Goal: Task Accomplishment & Management: Use online tool/utility

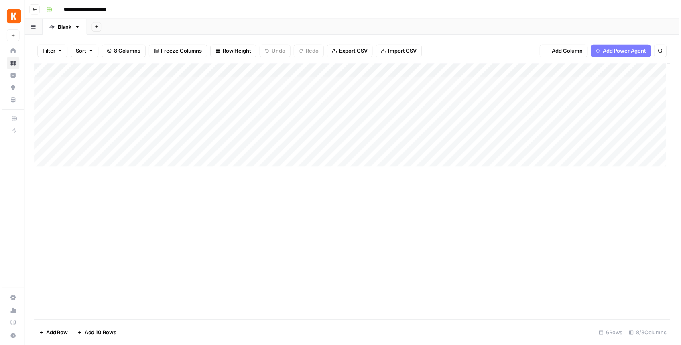
scroll to position [0, 47]
click at [620, 83] on div "Add Column" at bounding box center [354, 118] width 643 height 108
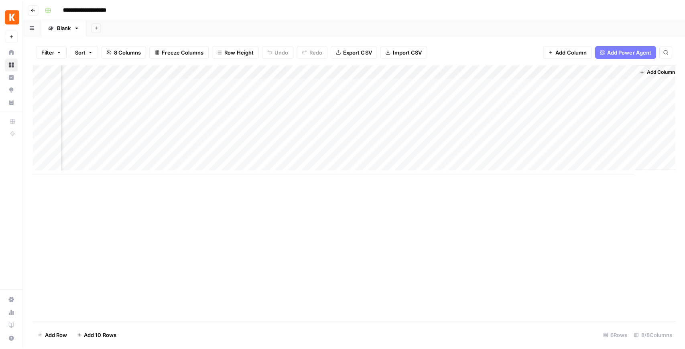
scroll to position [0, 45]
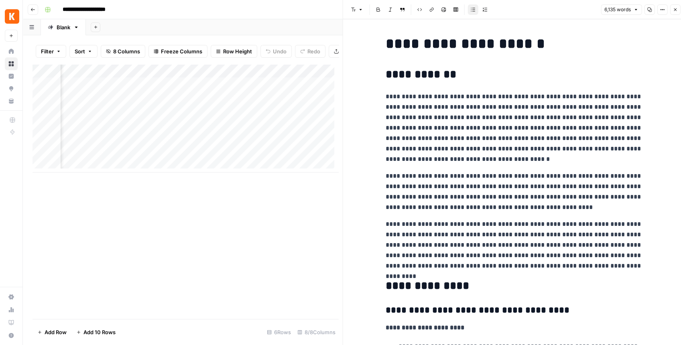
click at [677, 9] on icon "button" at bounding box center [675, 9] width 5 height 5
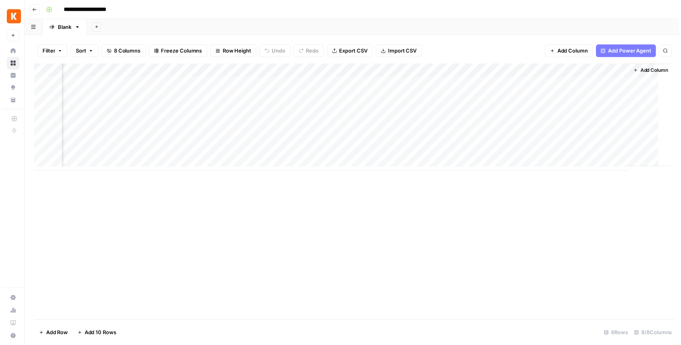
scroll to position [0, 37]
click at [627, 98] on div "Add Column" at bounding box center [354, 118] width 643 height 108
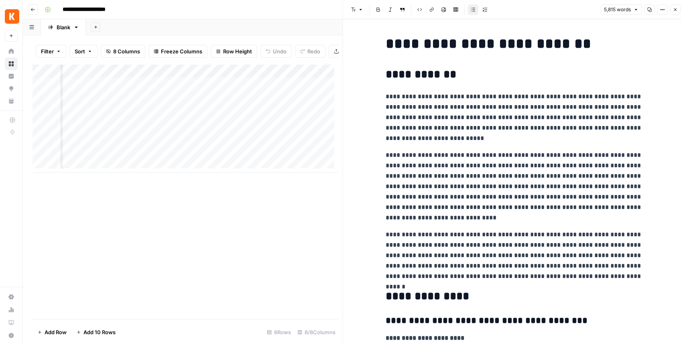
click at [672, 10] on button "Close" at bounding box center [675, 9] width 10 height 10
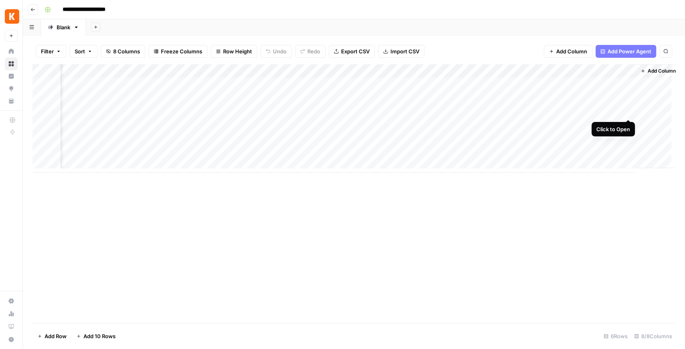
click at [627, 111] on div "Add Column" at bounding box center [354, 118] width 643 height 108
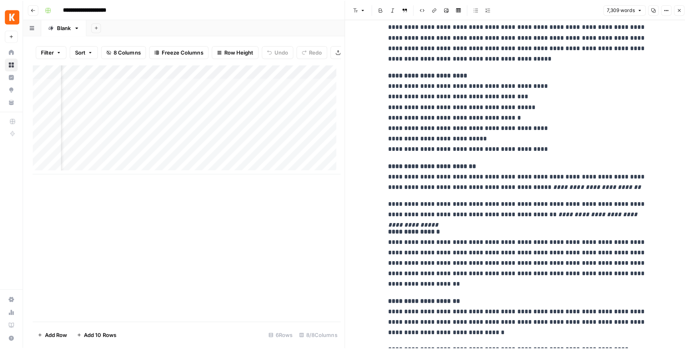
scroll to position [1124, 0]
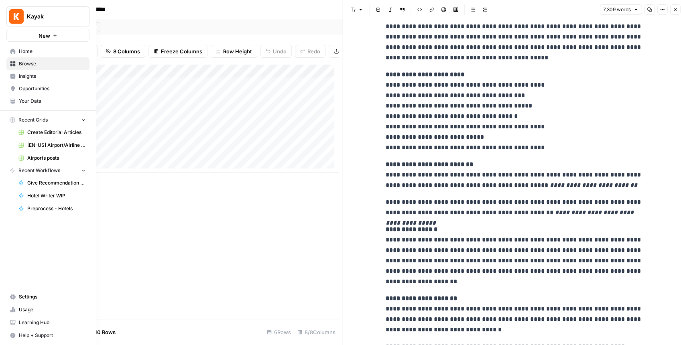
click at [41, 103] on span "Your Data" at bounding box center [52, 101] width 67 height 7
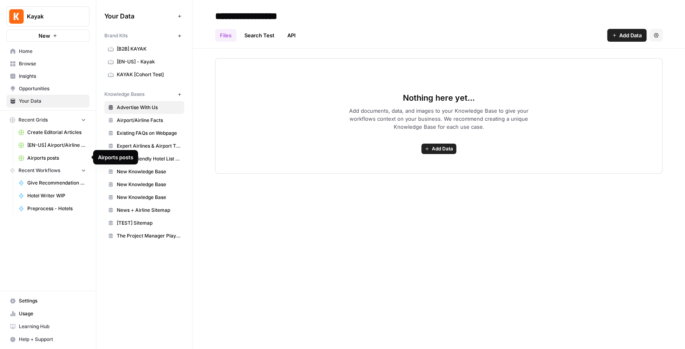
click at [55, 158] on span "Airports posts" at bounding box center [56, 158] width 59 height 7
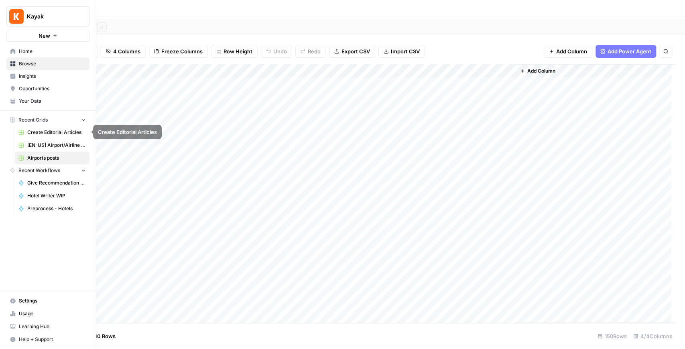
click at [50, 144] on span "[EN-US] Airport/Airline Content Refresh" at bounding box center [56, 145] width 59 height 7
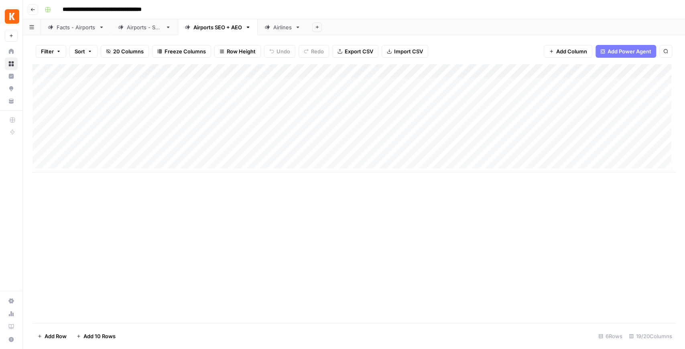
click at [15, 20] on img "Workspace: Kayak" at bounding box center [12, 16] width 14 height 14
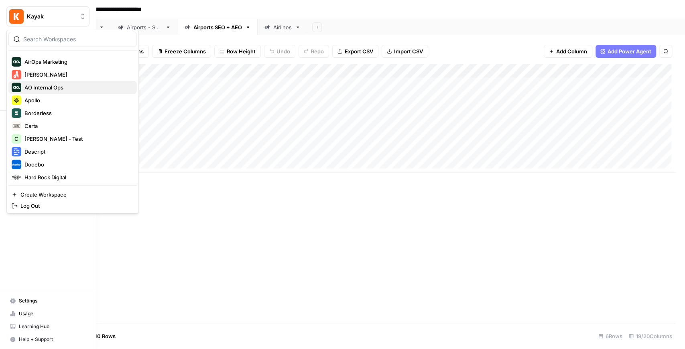
scroll to position [180, 0]
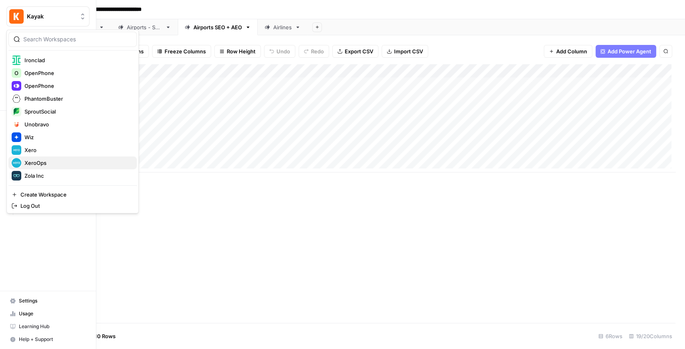
click at [45, 159] on span "XeroOps" at bounding box center [77, 163] width 106 height 8
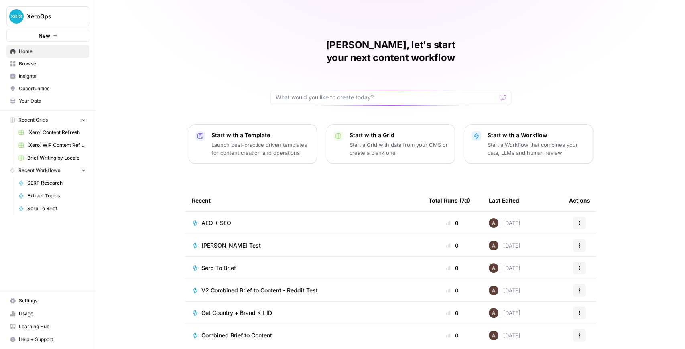
click at [53, 68] on link "Browse" at bounding box center [47, 63] width 83 height 13
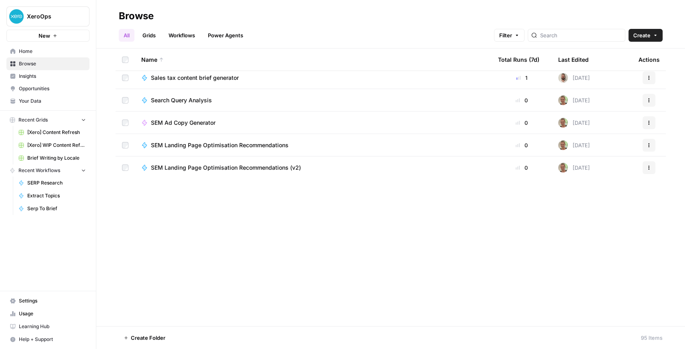
scroll to position [1880, 0]
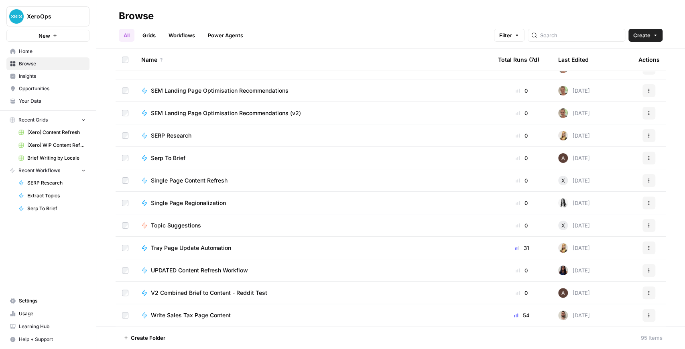
click at [49, 16] on span "XeroOps" at bounding box center [51, 16] width 49 height 8
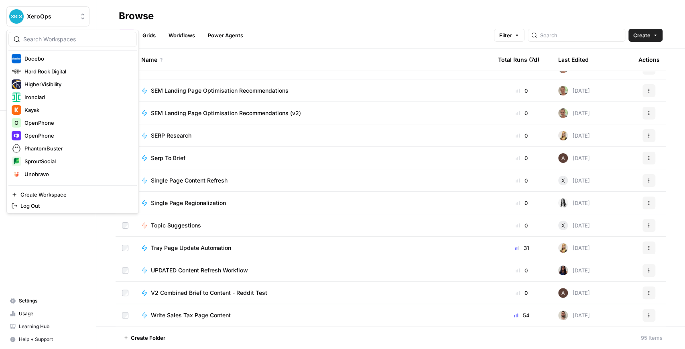
scroll to position [180, 0]
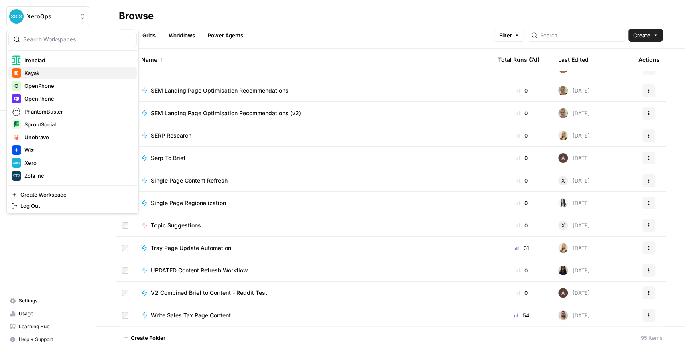
click at [36, 73] on span "Kayak" at bounding box center [77, 73] width 106 height 8
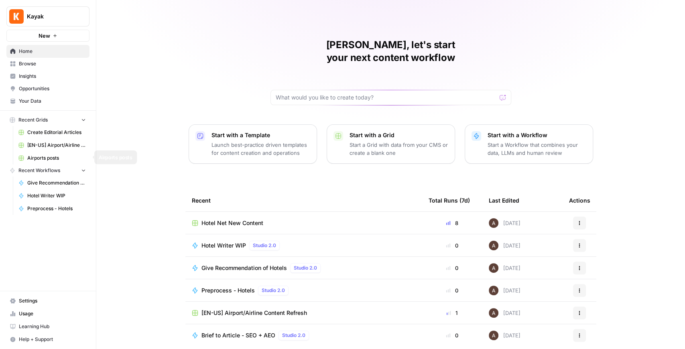
click at [63, 162] on link "Airports posts" at bounding box center [52, 158] width 75 height 13
click at [57, 144] on span "[EN-US] Airport/Airline Content Refresh" at bounding box center [56, 145] width 59 height 7
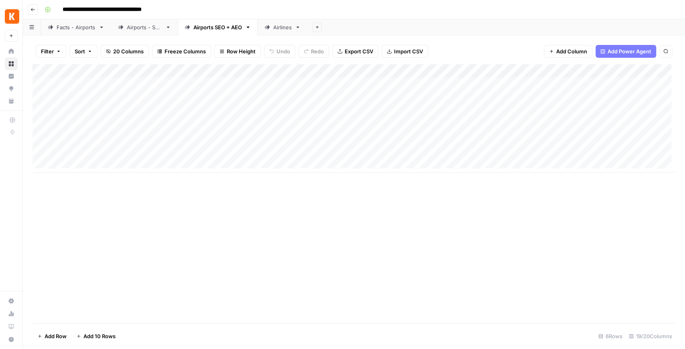
click at [93, 30] on div "Facts - Airports" at bounding box center [76, 27] width 39 height 8
click at [47, 71] on div "Add Column" at bounding box center [354, 193] width 643 height 259
drag, startPoint x: 82, startPoint y: 29, endPoint x: 78, endPoint y: 37, distance: 8.8
click at [77, 37] on div "Filter Sort 15 Columns Freeze Columns Row Height Undo Redo Export CSV Import CS…" at bounding box center [354, 192] width 662 height 314
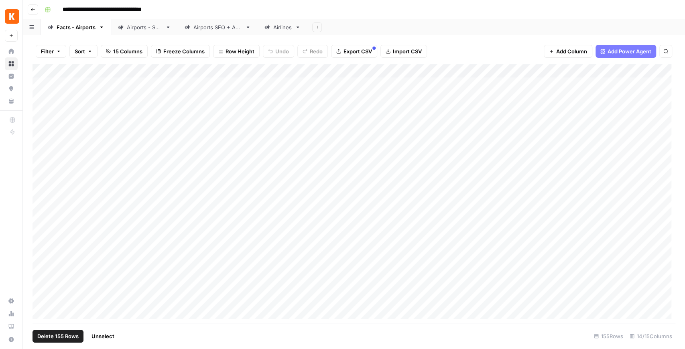
click at [103, 31] on link "Facts - Airports" at bounding box center [76, 27] width 70 height 16
click at [101, 28] on icon "button" at bounding box center [102, 27] width 6 height 6
click at [119, 53] on span "Duplicate Sheet" at bounding box center [133, 54] width 39 height 8
click at [395, 47] on button "Import CSV" at bounding box center [404, 51] width 47 height 13
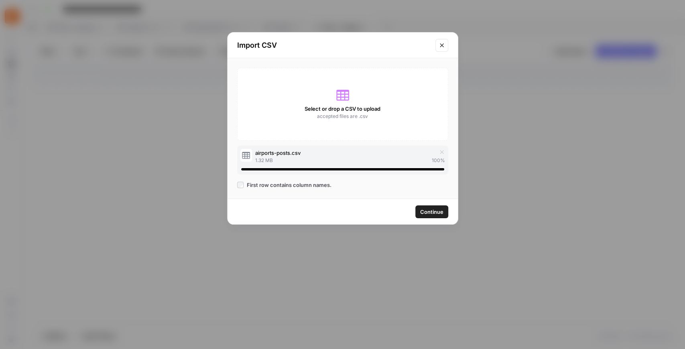
click at [427, 214] on span "Continue" at bounding box center [431, 212] width 23 height 8
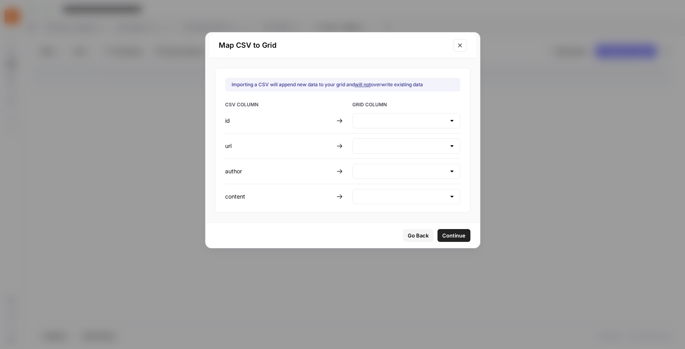
type input "Create new column"
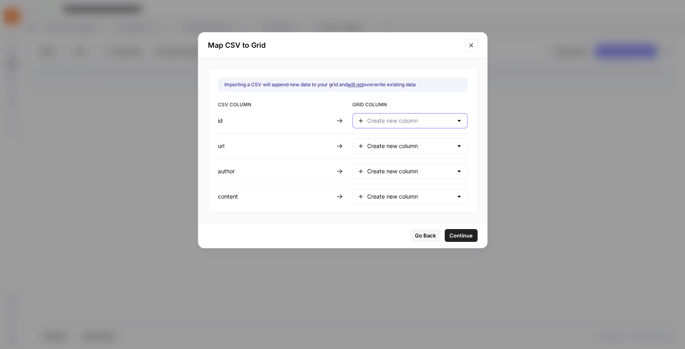
click at [417, 118] on input "text" at bounding box center [410, 121] width 86 height 8
click at [383, 141] on span "ID" at bounding box center [406, 141] width 77 height 8
type input "ID"
click at [389, 144] on input "text" at bounding box center [410, 146] width 86 height 8
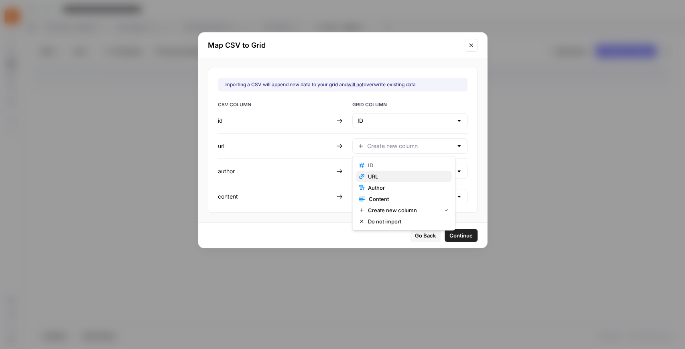
click at [385, 175] on span "URL" at bounding box center [406, 177] width 77 height 8
type input "URL"
click at [385, 175] on div "Create new column" at bounding box center [410, 171] width 115 height 15
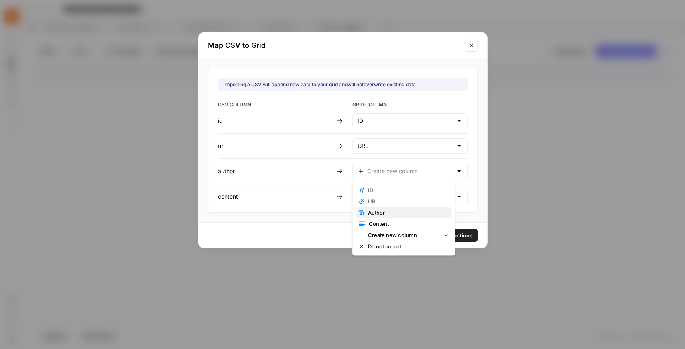
click at [383, 215] on span "Author" at bounding box center [406, 213] width 77 height 8
type input "Author"
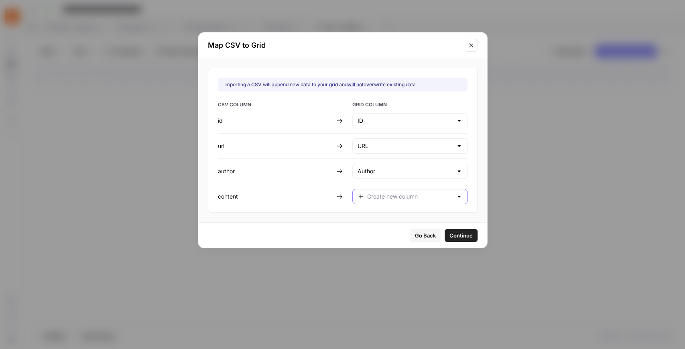
click at [385, 196] on input "text" at bounding box center [410, 197] width 86 height 8
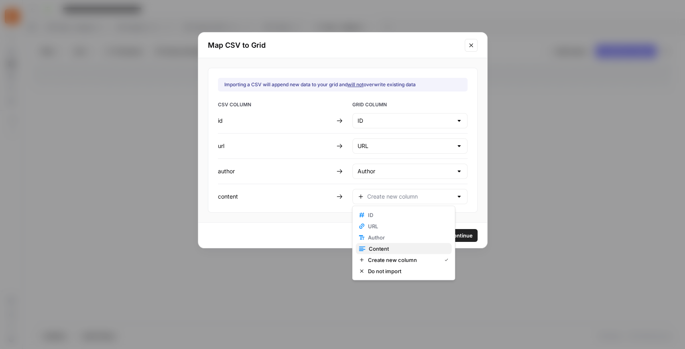
click at [384, 247] on span "Content" at bounding box center [407, 249] width 77 height 8
type input "Content"
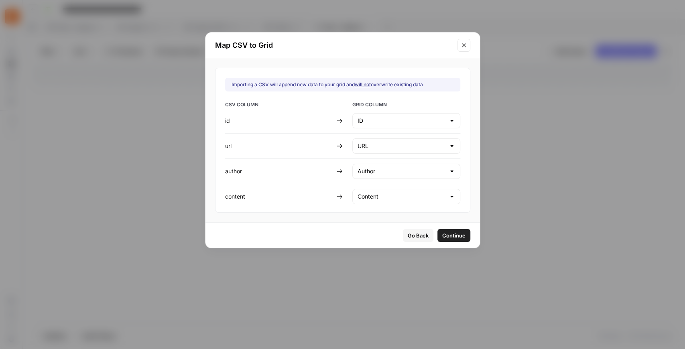
click at [442, 233] on span "Continue" at bounding box center [453, 236] width 23 height 8
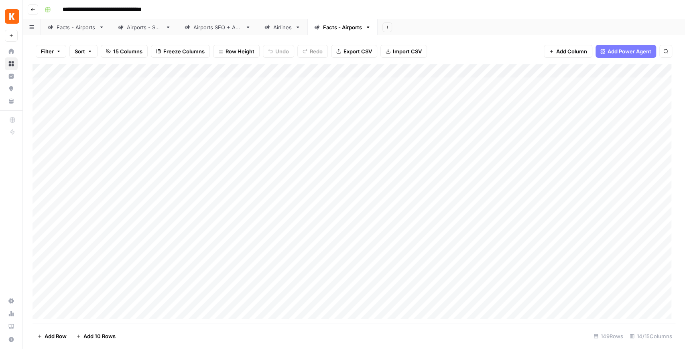
click at [102, 29] on icon at bounding box center [102, 27] width 6 height 6
click at [102, 28] on icon "button" at bounding box center [102, 27] width 6 height 6
click at [122, 67] on button "Delete Sheet" at bounding box center [130, 71] width 57 height 11
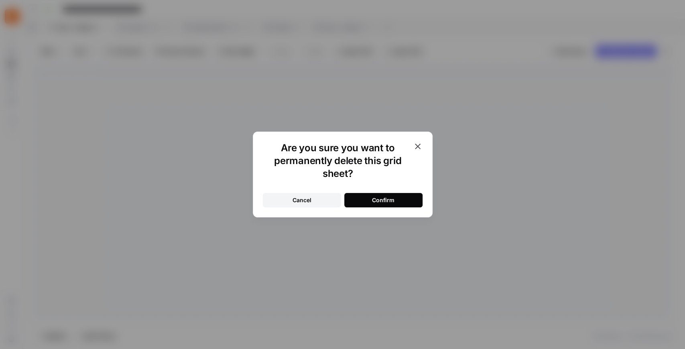
click at [398, 206] on button "Confirm" at bounding box center [383, 200] width 78 height 14
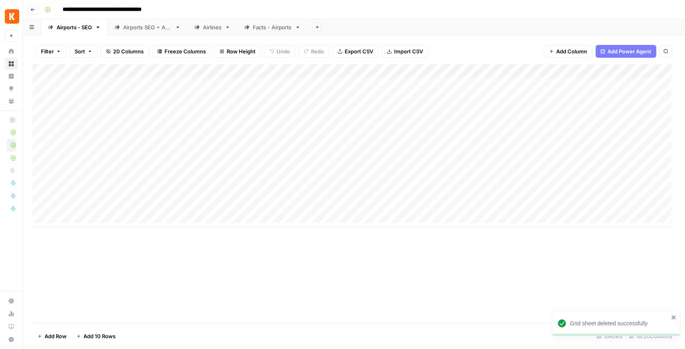
click at [475, 24] on div "Add Sheet" at bounding box center [497, 27] width 378 height 16
click at [98, 29] on icon "button" at bounding box center [98, 27] width 6 height 6
click at [120, 73] on span "Delete Sheet" at bounding box center [131, 72] width 39 height 8
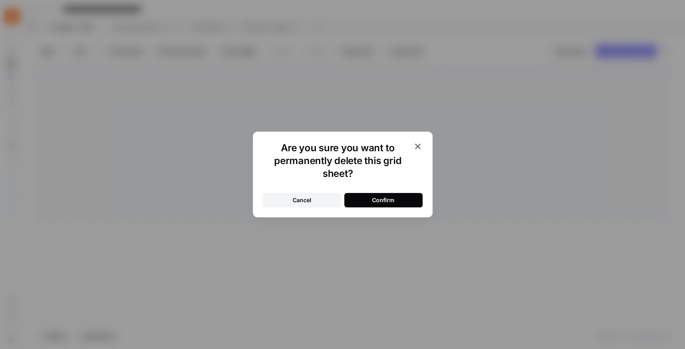
click at [350, 202] on button "Confirm" at bounding box center [383, 200] width 78 height 14
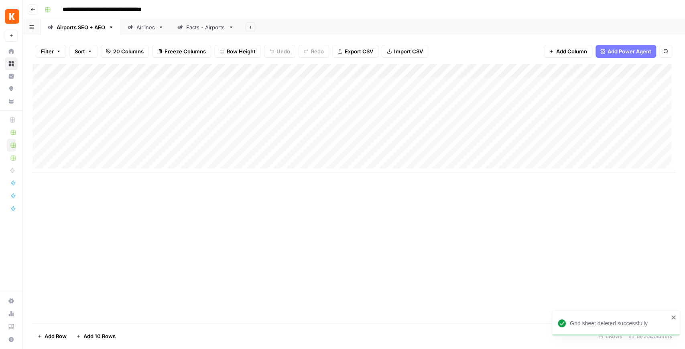
click at [193, 31] on link "Facts - Airports" at bounding box center [206, 27] width 70 height 16
click at [151, 31] on div "Airlines" at bounding box center [146, 27] width 18 height 8
click at [162, 30] on link "Airlines" at bounding box center [146, 27] width 50 height 16
click at [162, 26] on icon "button" at bounding box center [161, 27] width 3 height 2
click at [181, 72] on span "Delete Sheet" at bounding box center [194, 72] width 39 height 8
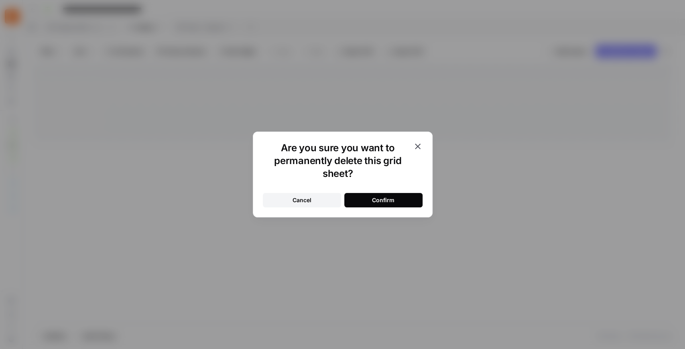
click at [382, 201] on div "Confirm" at bounding box center [383, 200] width 22 height 8
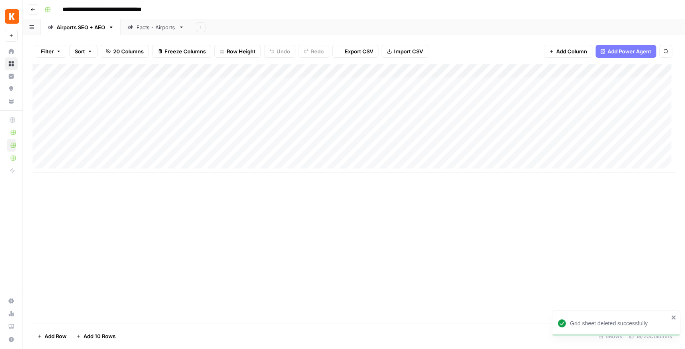
click at [160, 28] on div "Facts - Airports" at bounding box center [156, 27] width 39 height 8
drag, startPoint x: 165, startPoint y: 30, endPoint x: 84, endPoint y: 29, distance: 80.7
click at [84, 29] on div "Airports SEO + AEO Facts - Airports Add Sheet" at bounding box center [354, 27] width 662 height 16
drag, startPoint x: 86, startPoint y: 29, endPoint x: 214, endPoint y: 26, distance: 128.5
click at [214, 26] on div "Add Sheet" at bounding box center [438, 27] width 494 height 16
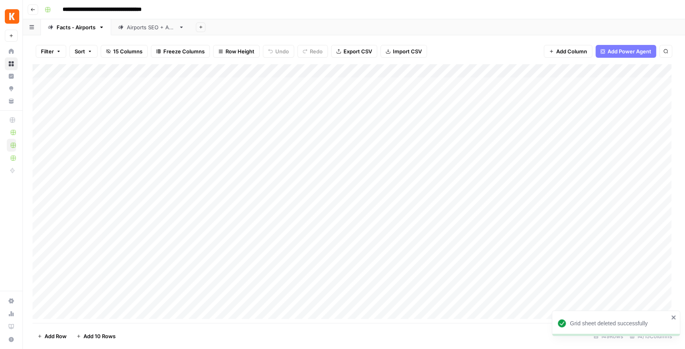
click at [103, 26] on icon "button" at bounding box center [101, 27] width 3 height 2
click at [132, 51] on span "Duplicate Sheet" at bounding box center [133, 54] width 39 height 8
drag, startPoint x: 222, startPoint y: 29, endPoint x: 153, endPoint y: 29, distance: 68.7
click at [153, 29] on div "Facts - Airports Airports SEO + AEO Facts - Airports Add Sheet" at bounding box center [354, 27] width 662 height 16
click at [157, 30] on div "Facts - Airports" at bounding box center [146, 27] width 39 height 8
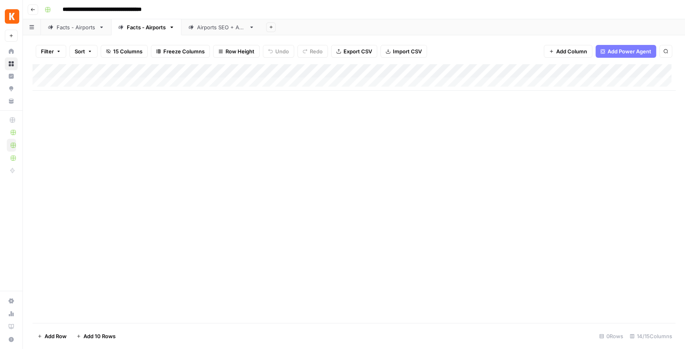
click at [154, 28] on div "Facts - Airports" at bounding box center [146, 27] width 39 height 8
click at [151, 27] on input "**********" at bounding box center [147, 27] width 40 height 10
drag, startPoint x: 154, startPoint y: 27, endPoint x: 166, endPoint y: 27, distance: 12.0
click at [166, 27] on input "**********" at bounding box center [147, 27] width 40 height 10
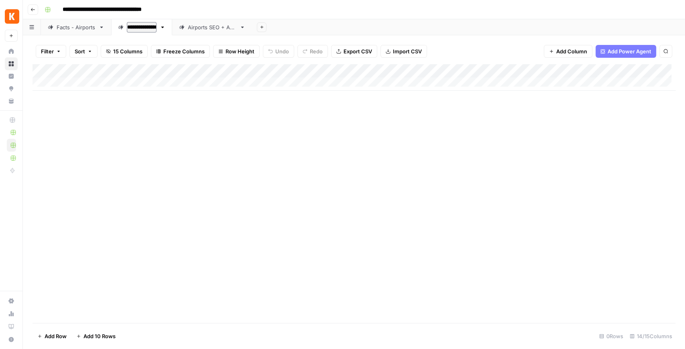
type input "**********"
click at [393, 51] on span "Import CSV" at bounding box center [407, 51] width 29 height 8
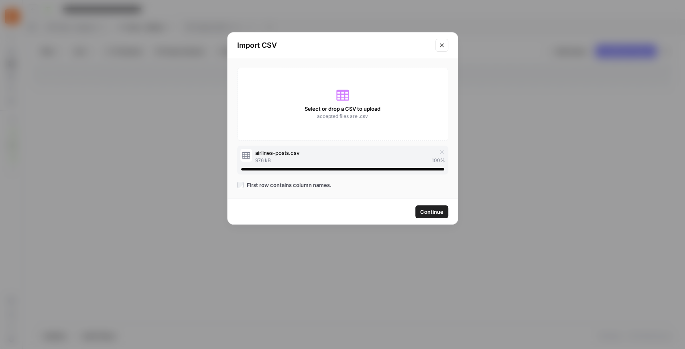
click at [425, 209] on span "Continue" at bounding box center [431, 212] width 23 height 8
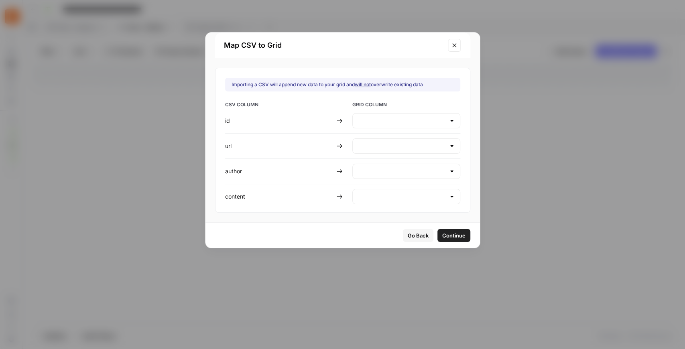
type input "Create new column"
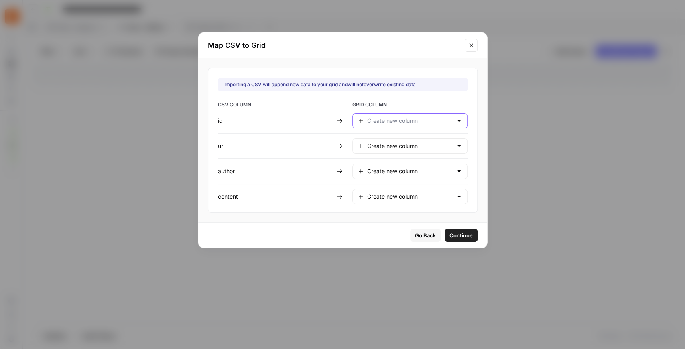
click at [392, 119] on input "text" at bounding box center [410, 121] width 86 height 8
click at [383, 142] on span "ID" at bounding box center [406, 141] width 77 height 8
type input "ID"
click at [384, 146] on input "text" at bounding box center [410, 146] width 86 height 8
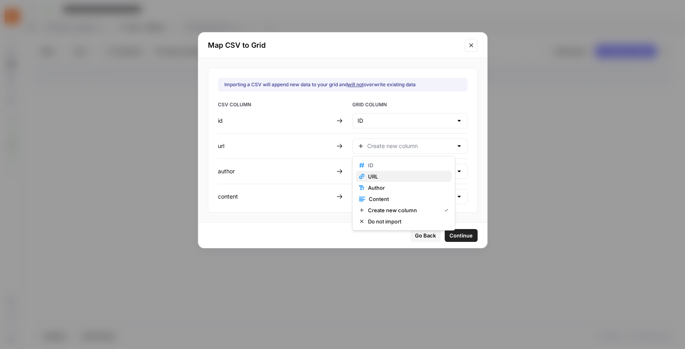
click at [379, 179] on span "URL" at bounding box center [406, 177] width 77 height 8
type input "URL"
click at [380, 171] on input "text" at bounding box center [410, 171] width 86 height 8
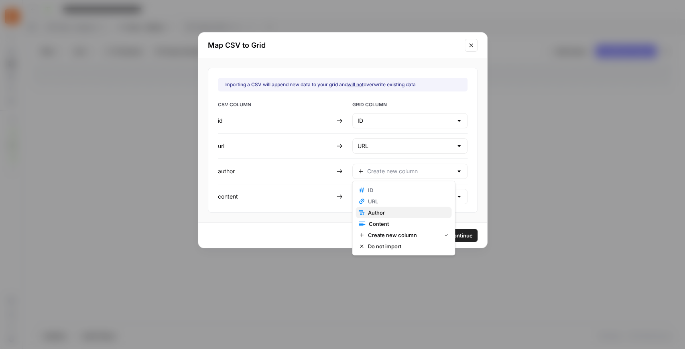
click at [385, 214] on span "Author" at bounding box center [406, 213] width 77 height 8
type input "Author"
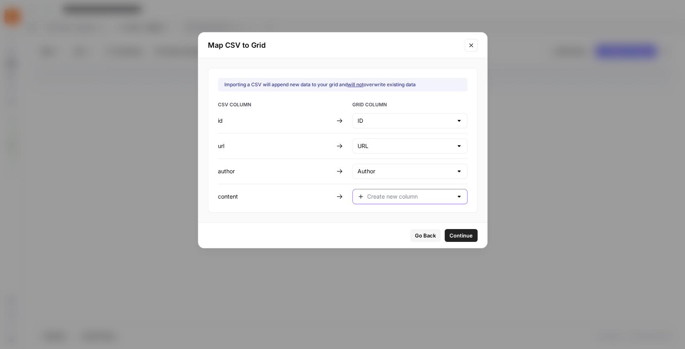
click at [385, 193] on input "text" at bounding box center [410, 197] width 86 height 8
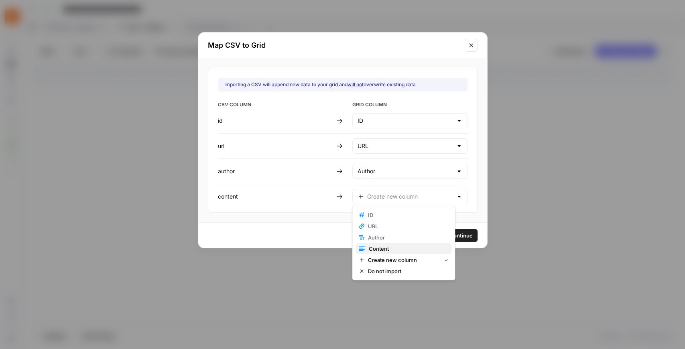
click at [390, 249] on span "Content" at bounding box center [407, 249] width 77 height 8
type input "Content"
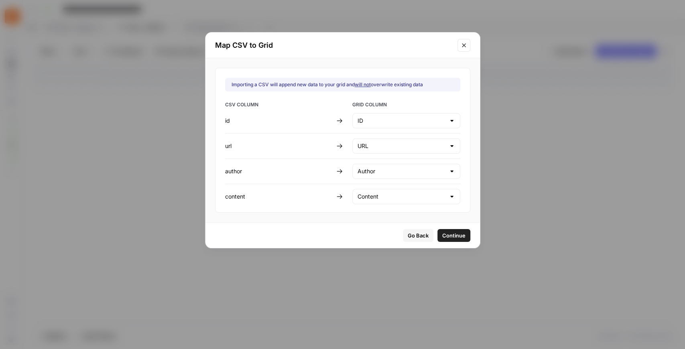
click at [447, 235] on span "Continue" at bounding box center [453, 236] width 23 height 8
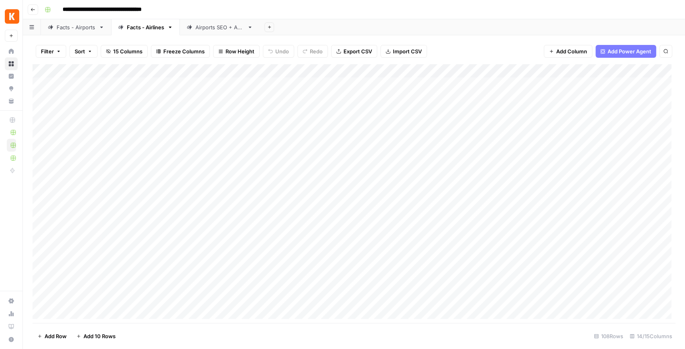
click at [88, 28] on div "Facts - Airports" at bounding box center [76, 27] width 39 height 8
click at [543, 70] on div "Add Column" at bounding box center [354, 193] width 643 height 259
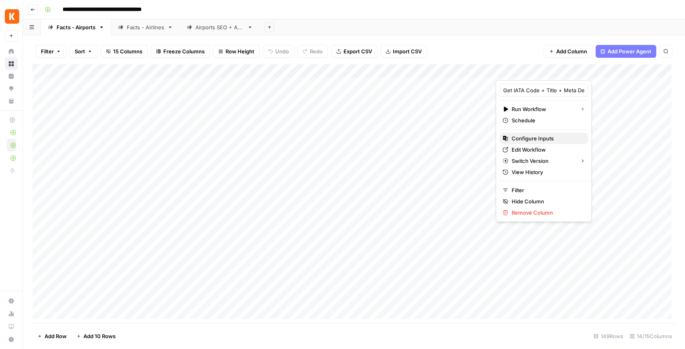
click at [535, 139] on span "Configure Inputs" at bounding box center [547, 139] width 70 height 8
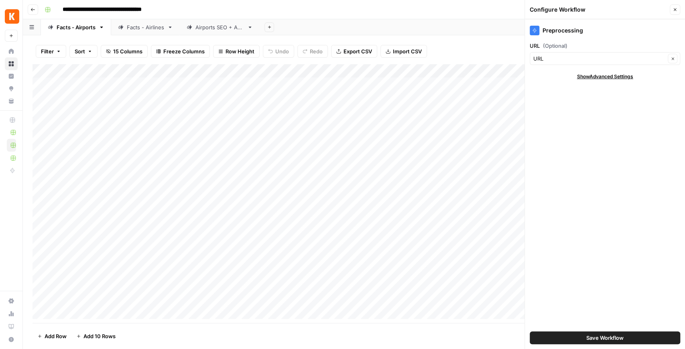
click at [592, 340] on span "Save Workflow" at bounding box center [605, 338] width 37 height 8
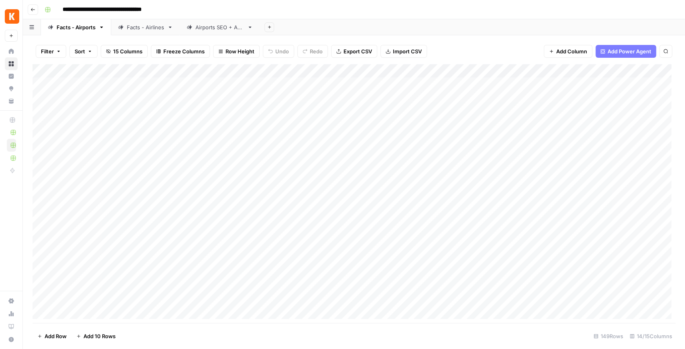
click at [540, 84] on div "Add Column" at bounding box center [354, 193] width 643 height 259
click at [533, 234] on div "Add Column" at bounding box center [354, 193] width 643 height 259
drag, startPoint x: 579, startPoint y: 74, endPoint x: 534, endPoint y: 71, distance: 45.1
click at [534, 71] on div "**********" at bounding box center [354, 193] width 643 height 259
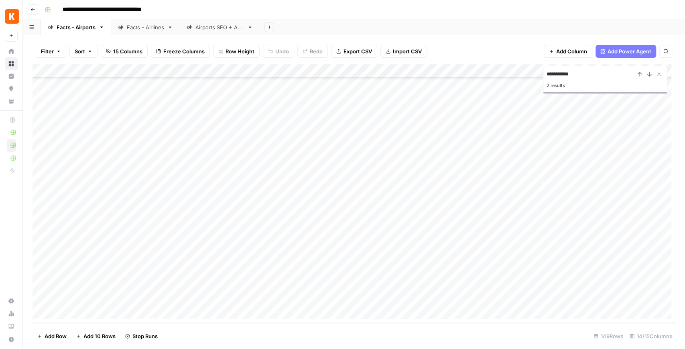
type input "**********"
click at [522, 148] on div "Add Column" at bounding box center [354, 193] width 643 height 259
click at [661, 75] on icon "Close Search" at bounding box center [659, 74] width 6 height 6
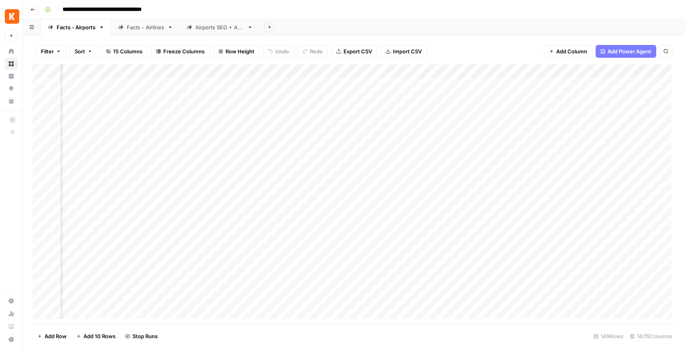
click at [510, 71] on div "Add Column" at bounding box center [354, 193] width 643 height 259
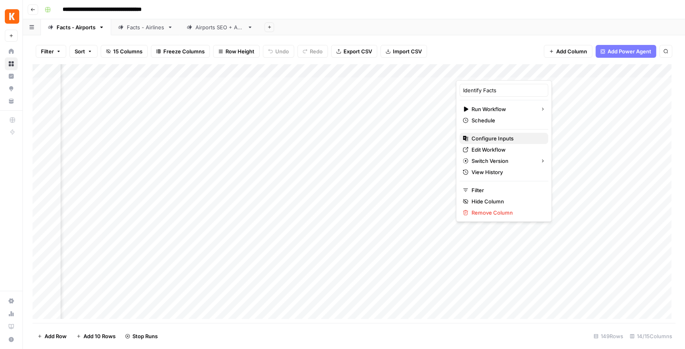
click at [503, 136] on span "Configure Inputs" at bounding box center [507, 139] width 70 height 8
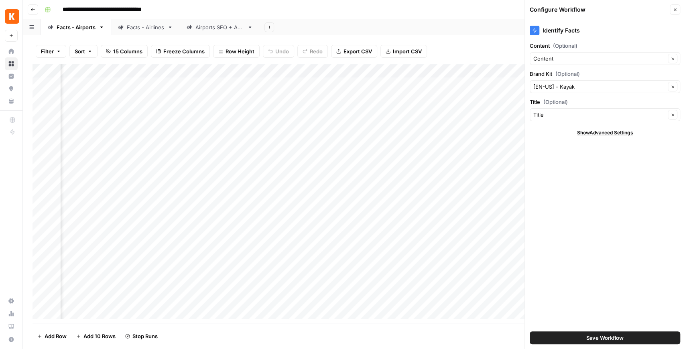
click at [675, 7] on button "Close" at bounding box center [675, 9] width 10 height 10
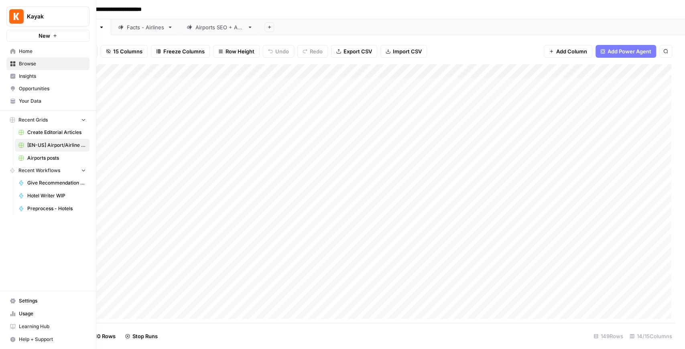
click at [38, 101] on span "Your Data" at bounding box center [52, 101] width 67 height 7
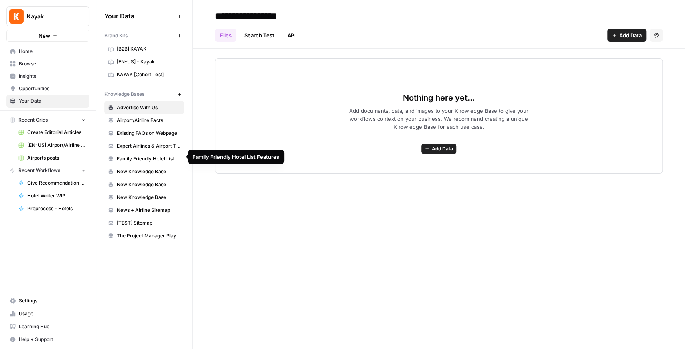
click at [155, 146] on span "Expert Airlines & Airport Tips" at bounding box center [149, 146] width 64 height 7
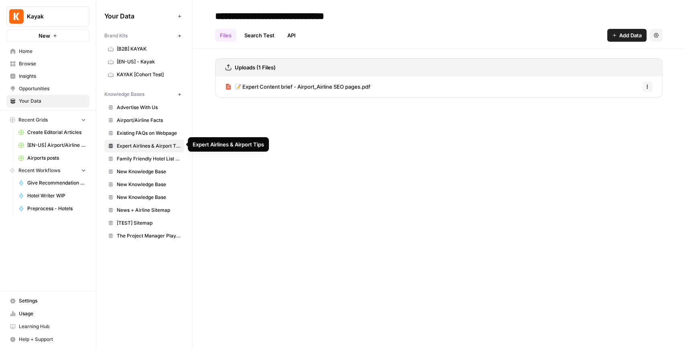
click at [151, 134] on span "Existing FAQs on Webpage" at bounding box center [149, 133] width 64 height 7
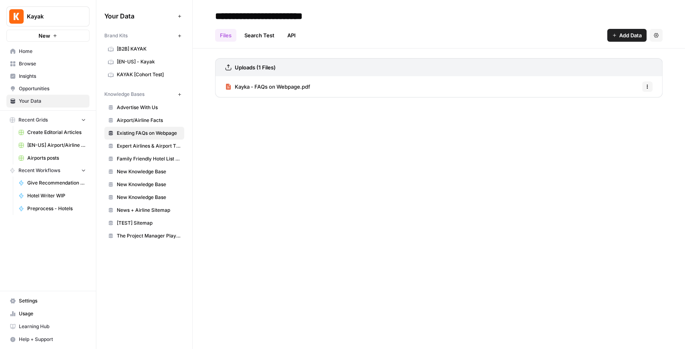
click at [149, 119] on span "Airport/Airline Facts" at bounding box center [149, 120] width 64 height 7
click at [649, 87] on icon "button" at bounding box center [647, 86] width 5 height 5
click at [633, 107] on span "Delete File" at bounding box center [630, 104] width 26 height 8
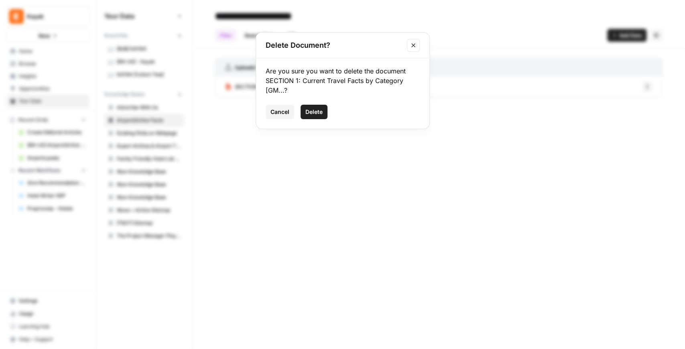
click at [324, 117] on button "Delete" at bounding box center [314, 112] width 27 height 14
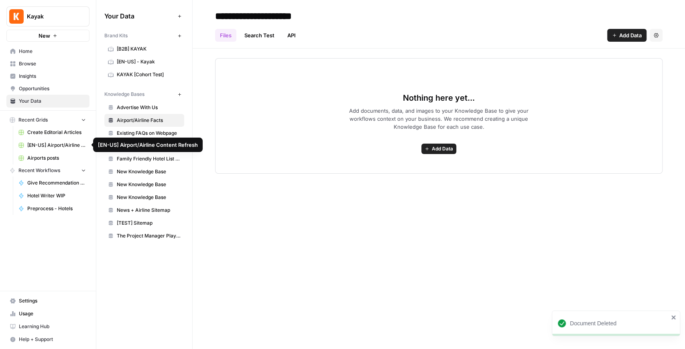
click at [59, 146] on span "[EN-US] Airport/Airline Content Refresh" at bounding box center [56, 145] width 59 height 7
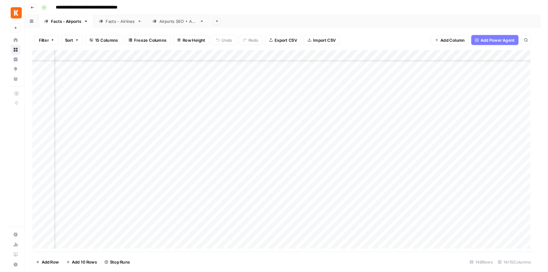
scroll to position [0, 215]
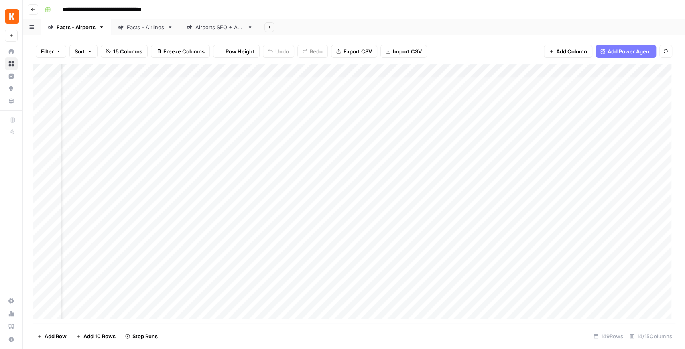
click at [315, 96] on div "Add Column" at bounding box center [354, 193] width 643 height 259
click at [316, 109] on div "Add Column" at bounding box center [354, 193] width 643 height 259
click at [312, 123] on div "Add Column" at bounding box center [354, 193] width 643 height 259
click at [141, 30] on div "Facts - Airlines" at bounding box center [145, 27] width 37 height 8
click at [531, 88] on div "Add Column" at bounding box center [354, 193] width 643 height 259
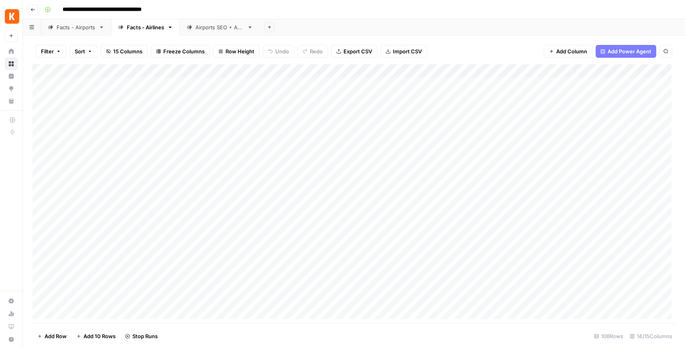
click at [524, 96] on div "Add Column" at bounding box center [354, 193] width 643 height 259
click at [63, 30] on div "Facts - Airports" at bounding box center [76, 27] width 39 height 8
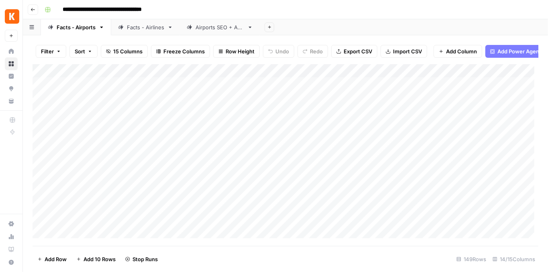
click at [142, 26] on div "Facts - Airlines" at bounding box center [145, 27] width 37 height 8
click at [78, 26] on div "Facts - Airports" at bounding box center [76, 27] width 39 height 8
click at [136, 28] on div "Facts - Airlines" at bounding box center [145, 27] width 37 height 8
click at [79, 29] on div "Facts - Airports" at bounding box center [76, 27] width 39 height 8
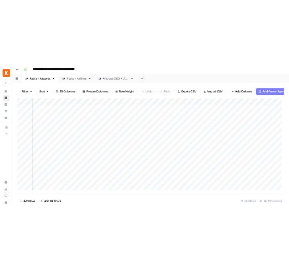
scroll to position [0, 451]
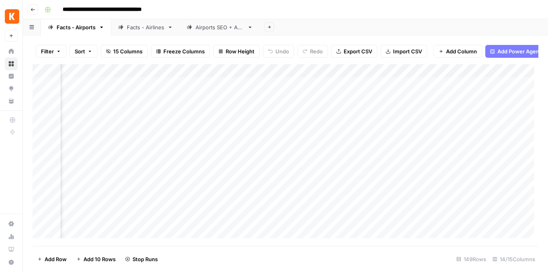
click at [364, 87] on div "Add Column" at bounding box center [286, 153] width 506 height 178
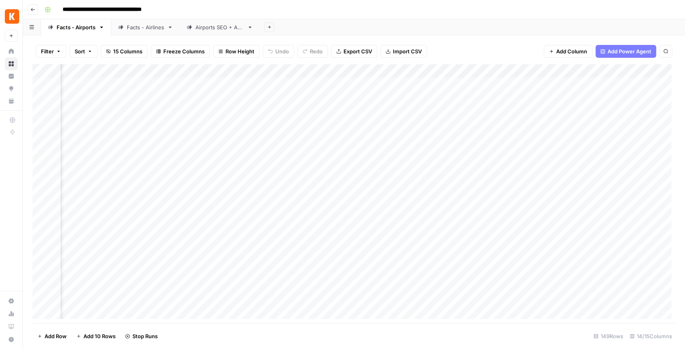
scroll to position [0, 315]
click at [128, 28] on div "Facts - Airlines" at bounding box center [145, 27] width 37 height 8
click at [214, 32] on link "Airports SEO + AEO" at bounding box center [220, 27] width 80 height 16
click at [129, 26] on div "Facts - Airlines" at bounding box center [145, 27] width 37 height 8
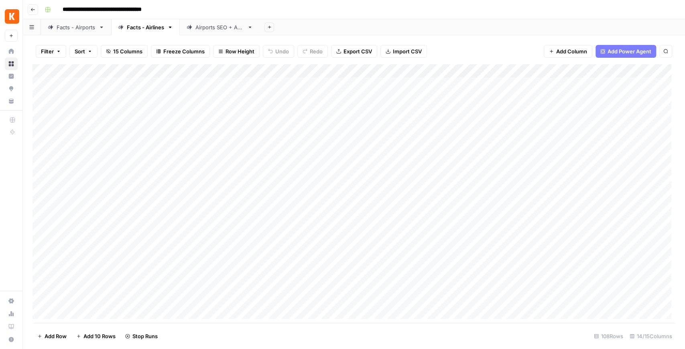
click at [72, 26] on div "Facts - Airports" at bounding box center [76, 27] width 39 height 8
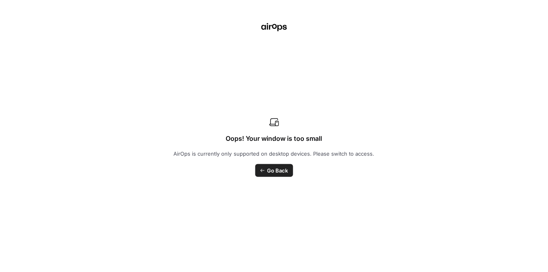
scroll to position [0, 583]
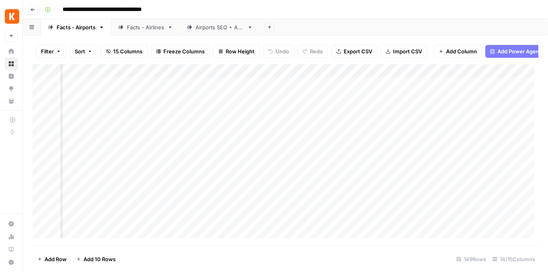
click at [150, 32] on link "Facts - Airlines" at bounding box center [145, 27] width 69 height 16
click at [82, 35] on link "Facts - Airports" at bounding box center [76, 27] width 70 height 16
click at [124, 25] on div "Facts - Airlines" at bounding box center [141, 27] width 46 height 8
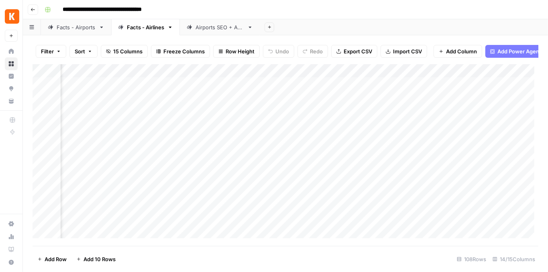
scroll to position [0, 364]
click at [230, 26] on div "Airports SEO + AEO" at bounding box center [220, 27] width 49 height 8
click at [134, 32] on link "Facts - Airlines" at bounding box center [145, 27] width 69 height 16
click at [92, 28] on div "Facts - Airports" at bounding box center [76, 27] width 39 height 8
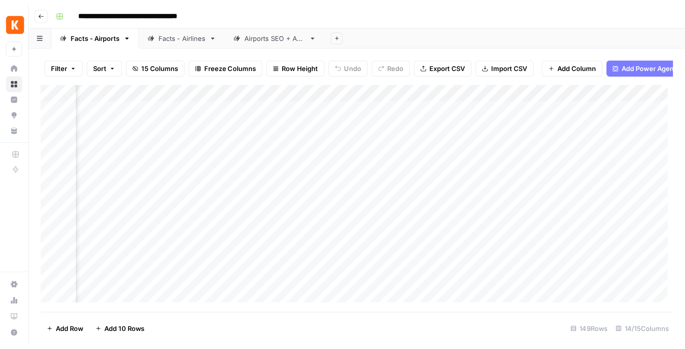
scroll to position [0, 540]
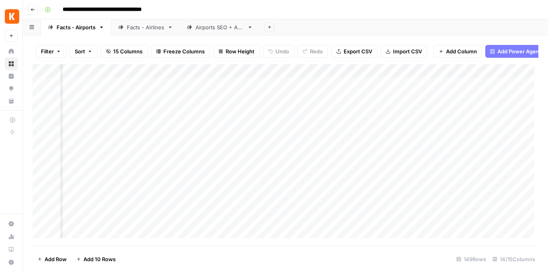
click at [293, 77] on div "Add Column" at bounding box center [286, 153] width 506 height 178
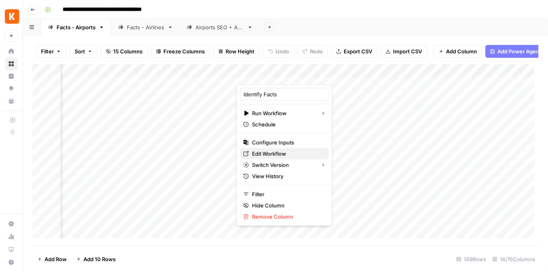
click at [272, 150] on span "Edit Workflow" at bounding box center [287, 154] width 70 height 8
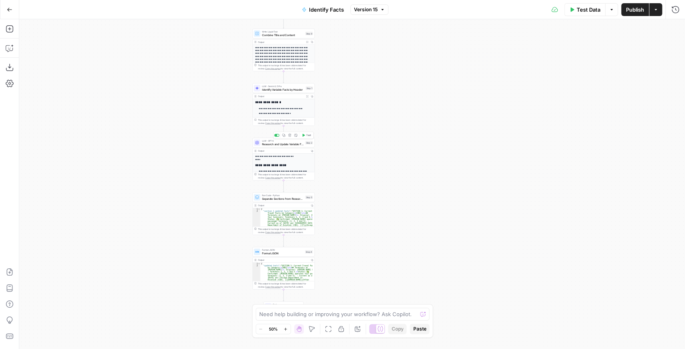
click at [288, 147] on div "LLM · GPT-5 Research and Update Variable Facts Step 2 Copy step Delete step Add…" at bounding box center [284, 143] width 62 height 10
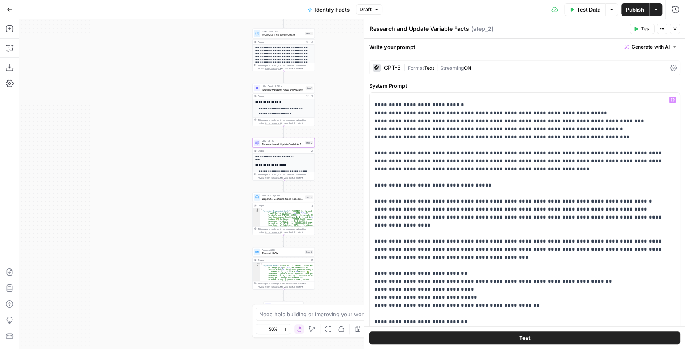
scroll to position [579, 0]
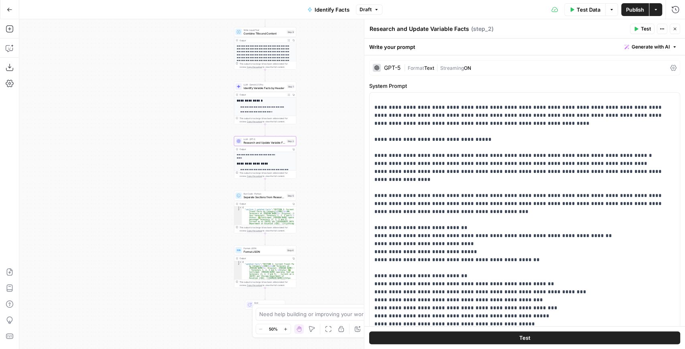
drag, startPoint x: 210, startPoint y: 100, endPoint x: 190, endPoint y: 98, distance: 20.5
click at [190, 98] on div "**********" at bounding box center [352, 184] width 666 height 330
click at [14, 50] on button "Copilot" at bounding box center [9, 48] width 13 height 13
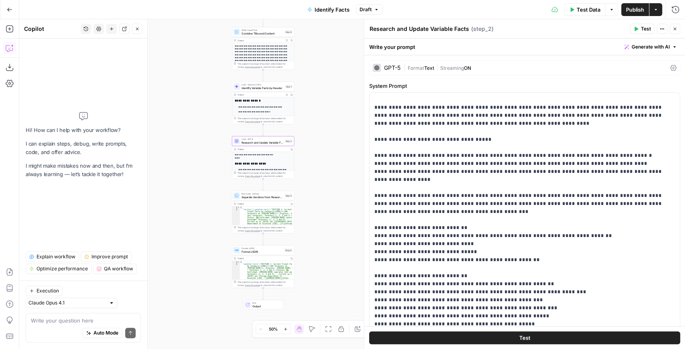
click at [56, 272] on textarea at bounding box center [83, 321] width 105 height 8
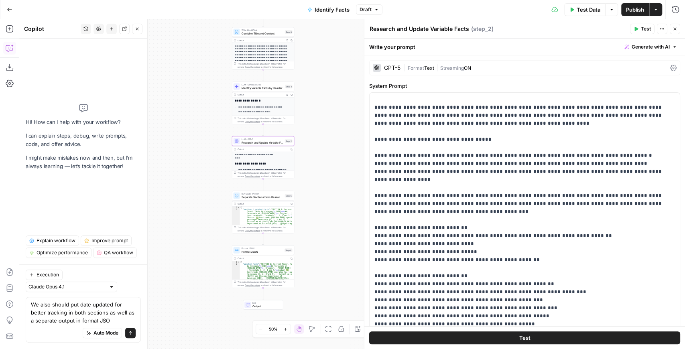
type textarea "We also should put date updated for better tracking in both sections as well as…"
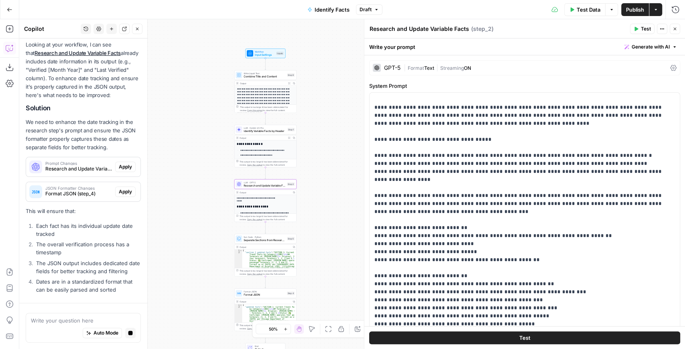
scroll to position [154, 0]
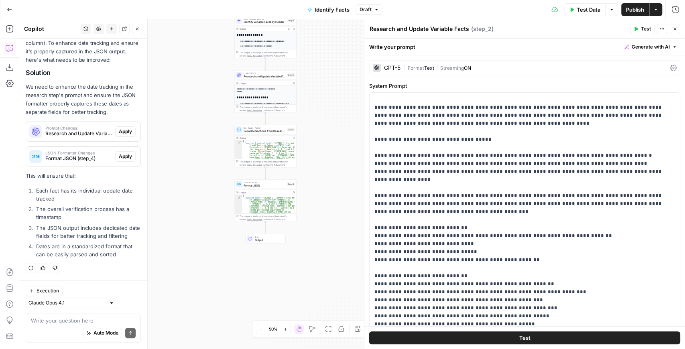
drag, startPoint x: 93, startPoint y: 200, endPoint x: 94, endPoint y: 233, distance: 32.9
click at [94, 233] on ol "Each fact has its individual update date tracked The overall verification proce…" at bounding box center [83, 223] width 115 height 72
click at [94, 233] on li "The JSON output includes dedicated date fields for better tracking and filtering" at bounding box center [87, 232] width 107 height 16
click at [85, 151] on span "JSON Formatter Changes" at bounding box center [78, 153] width 67 height 4
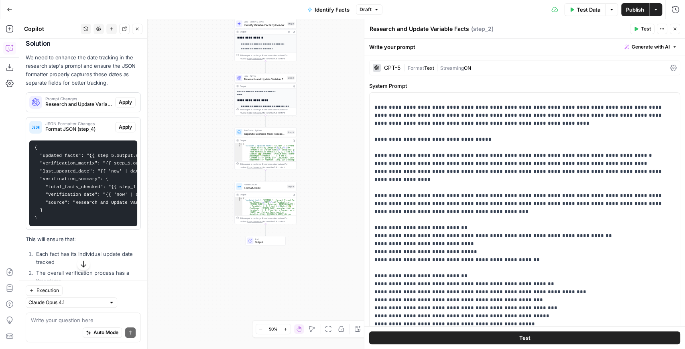
scroll to position [251, 0]
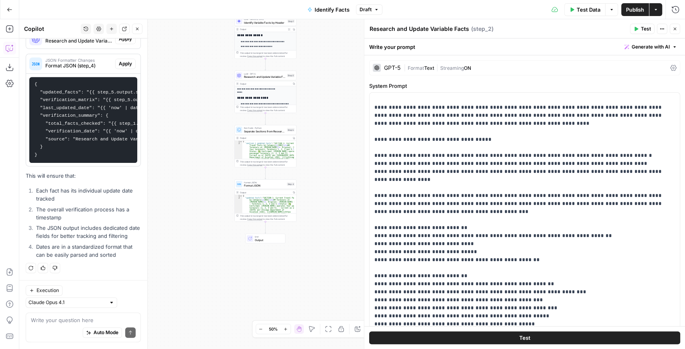
click at [57, 272] on div "Auto Mode Send" at bounding box center [83, 334] width 105 height 18
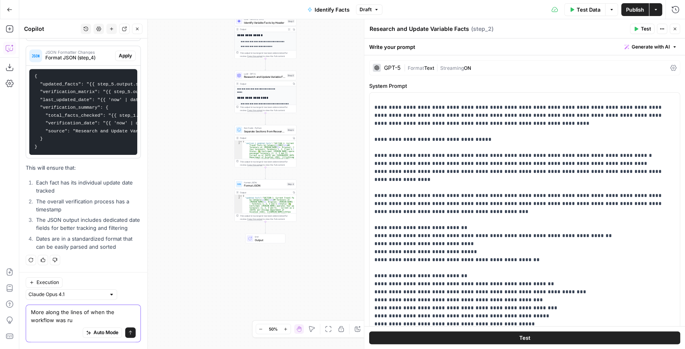
type textarea "More along the lines of when the workflow was run"
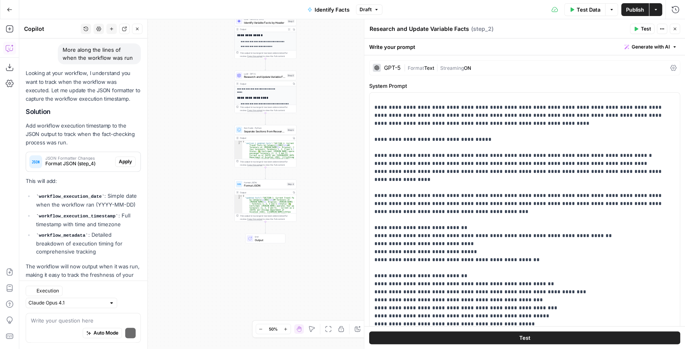
scroll to position [498, 0]
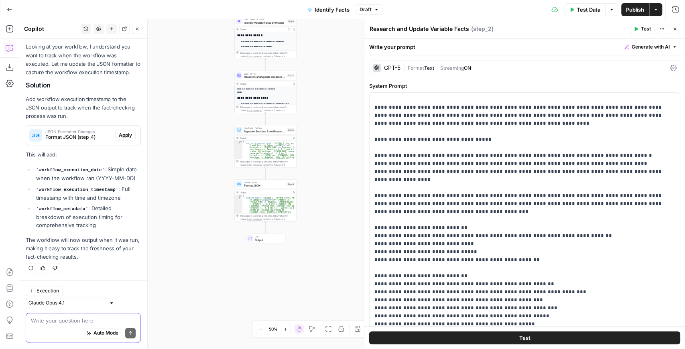
click at [58, 272] on textarea at bounding box center [83, 321] width 105 height 8
type textarea "Add that to the top of the"
